Goal: Task Accomplishment & Management: Use online tool/utility

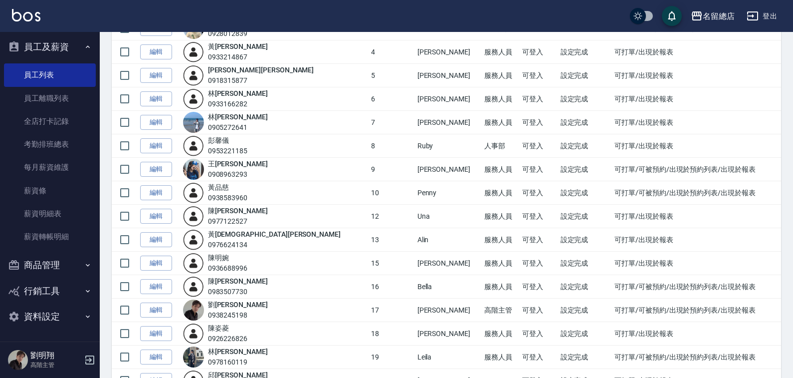
scroll to position [200, 0]
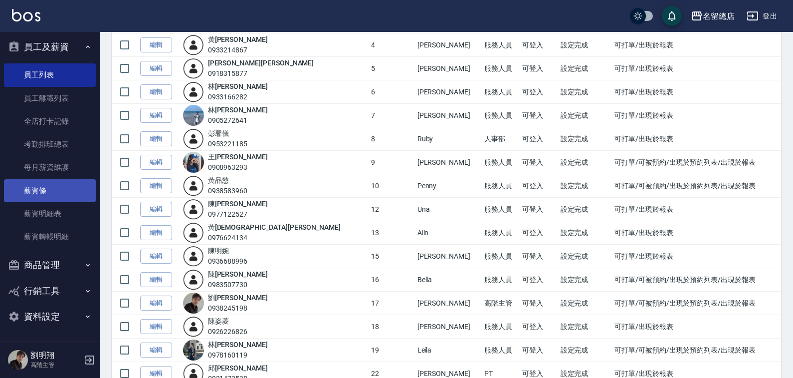
click at [57, 195] on link "薪資條" at bounding box center [50, 190] width 92 height 23
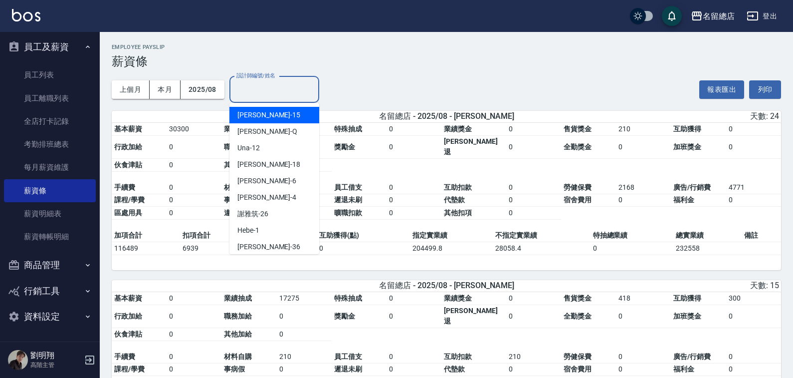
click at [282, 81] on input "設計師編號/姓名" at bounding box center [274, 89] width 81 height 17
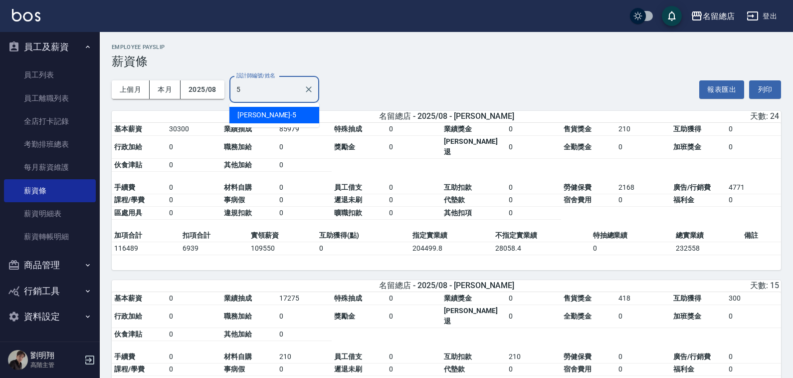
type input "[PERSON_NAME]-5"
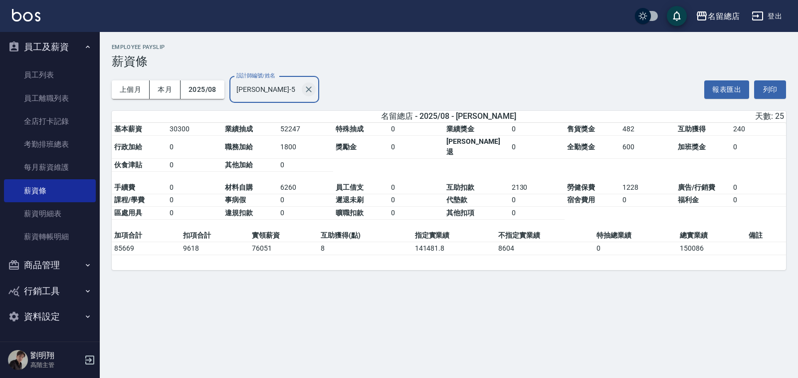
click at [311, 90] on icon "Clear" at bounding box center [309, 89] width 10 height 10
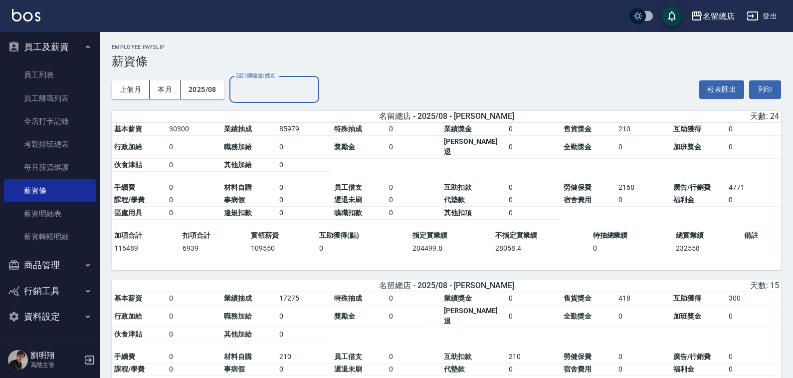
click at [278, 90] on input "設計師編號/姓名" at bounding box center [274, 89] width 81 height 17
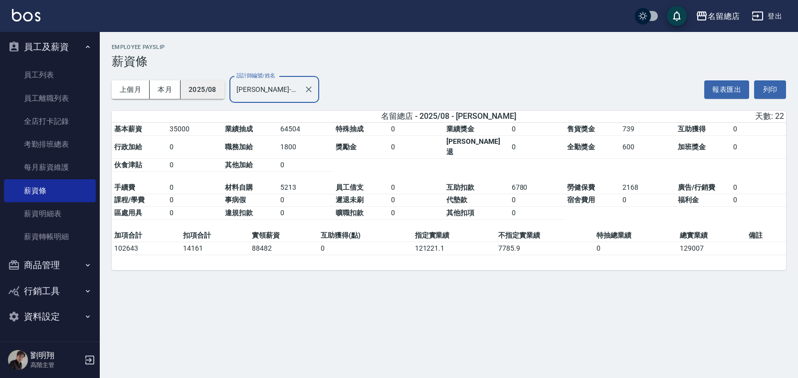
drag, startPoint x: 271, startPoint y: 85, endPoint x: 213, endPoint y: 89, distance: 58.5
click at [213, 89] on div "上個月 本月 2025/08 設計師編號/姓名 [PERSON_NAME]-17 設計師編號/姓名" at bounding box center [216, 89] width 208 height 42
drag, startPoint x: 289, startPoint y: 90, endPoint x: 192, endPoint y: 82, distance: 97.1
click at [192, 82] on div "上個月 本月 2025/08 設計師編號/姓名 [PERSON_NAME] 設計師編號/姓名" at bounding box center [216, 89] width 208 height 42
click at [219, 88] on button "2025/08" at bounding box center [203, 89] width 44 height 18
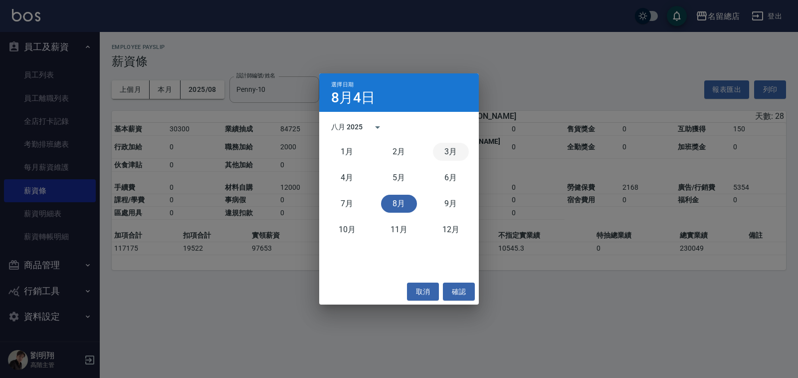
click at [449, 150] on button "3月" at bounding box center [451, 152] width 36 height 18
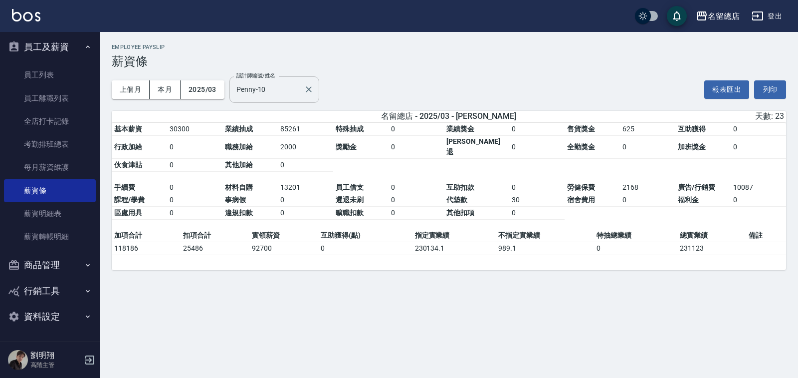
click at [297, 92] on input "Penny-10" at bounding box center [267, 89] width 66 height 17
drag, startPoint x: 276, startPoint y: 90, endPoint x: 164, endPoint y: 89, distance: 112.3
click at [164, 89] on div "上個月 本月 2025/03 設計師編號/姓名 [PERSON_NAME]-10 設計師編號/姓名" at bounding box center [216, 89] width 208 height 42
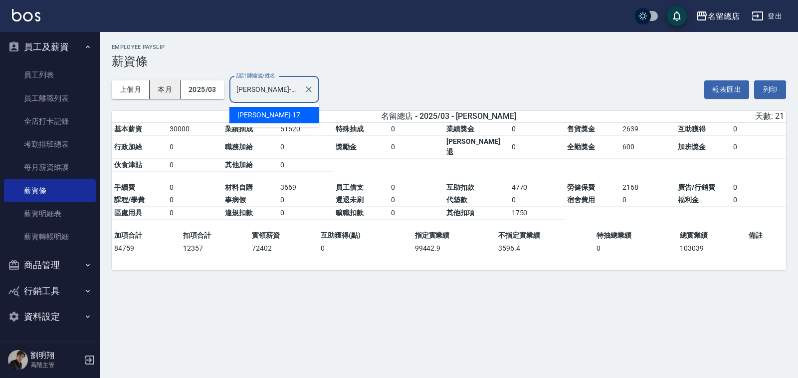
drag, startPoint x: 280, startPoint y: 91, endPoint x: 158, endPoint y: 85, distance: 121.9
click at [158, 85] on div "上個月 本月 2025/03 設計師編號/姓名 [PERSON_NAME]-17 設計師編號/姓名" at bounding box center [216, 89] width 208 height 42
type input "[PERSON_NAME]-17"
drag, startPoint x: 433, startPoint y: 90, endPoint x: 415, endPoint y: 84, distance: 19.3
click at [433, 89] on div "上個月 本月 2025/03 設計師編號/姓名 [PERSON_NAME]-17 設計師編號/姓名 報表匯出 列印" at bounding box center [449, 89] width 675 height 42
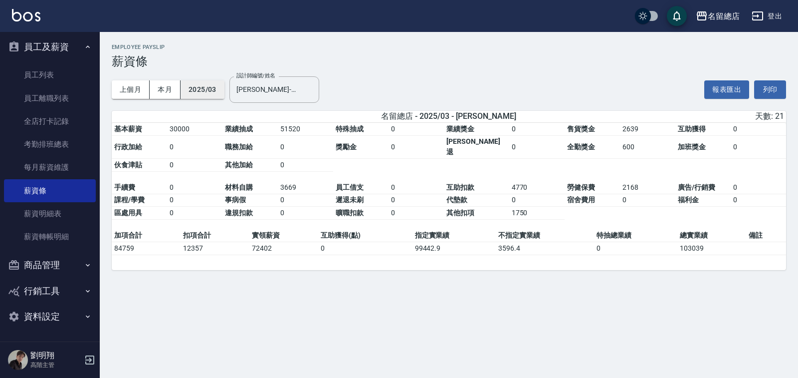
click at [208, 93] on button "2025/03" at bounding box center [203, 89] width 44 height 18
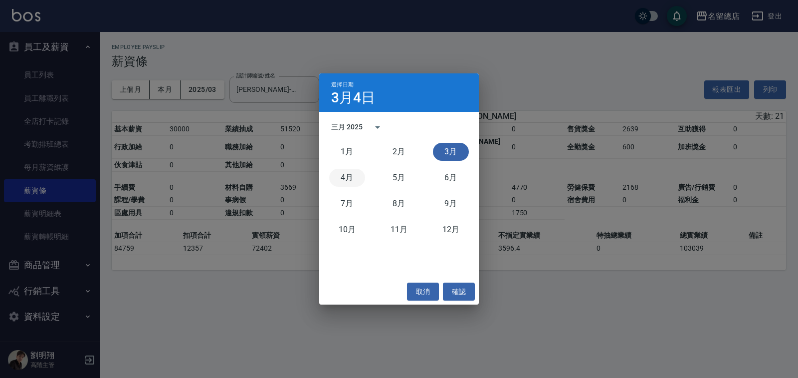
click at [348, 180] on button "4月" at bounding box center [347, 178] width 36 height 18
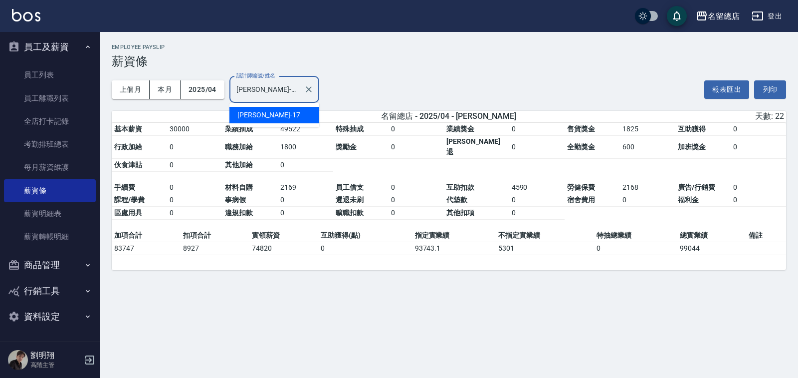
click at [282, 92] on input "[PERSON_NAME]-17" at bounding box center [267, 89] width 66 height 17
click at [456, 55] on h3 "薪資條" at bounding box center [449, 61] width 675 height 14
click at [272, 85] on input "[PERSON_NAME]-17" at bounding box center [267, 89] width 66 height 17
click at [270, 84] on input "[PERSON_NAME]-17" at bounding box center [267, 89] width 66 height 17
click at [192, 87] on button "2025/04" at bounding box center [203, 89] width 44 height 18
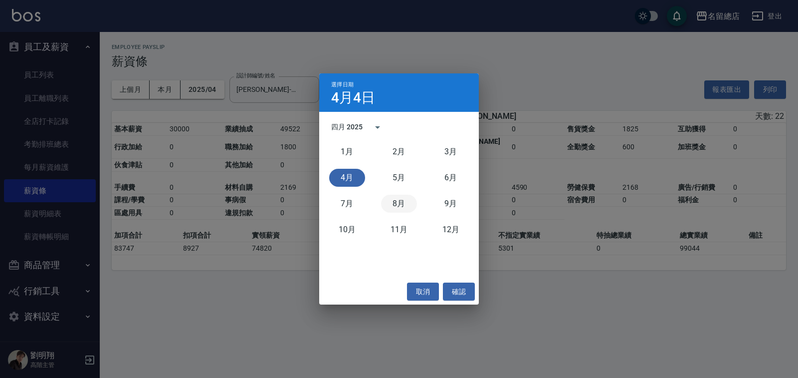
click at [399, 205] on button "8月" at bounding box center [399, 204] width 36 height 18
